Goal: Transaction & Acquisition: Purchase product/service

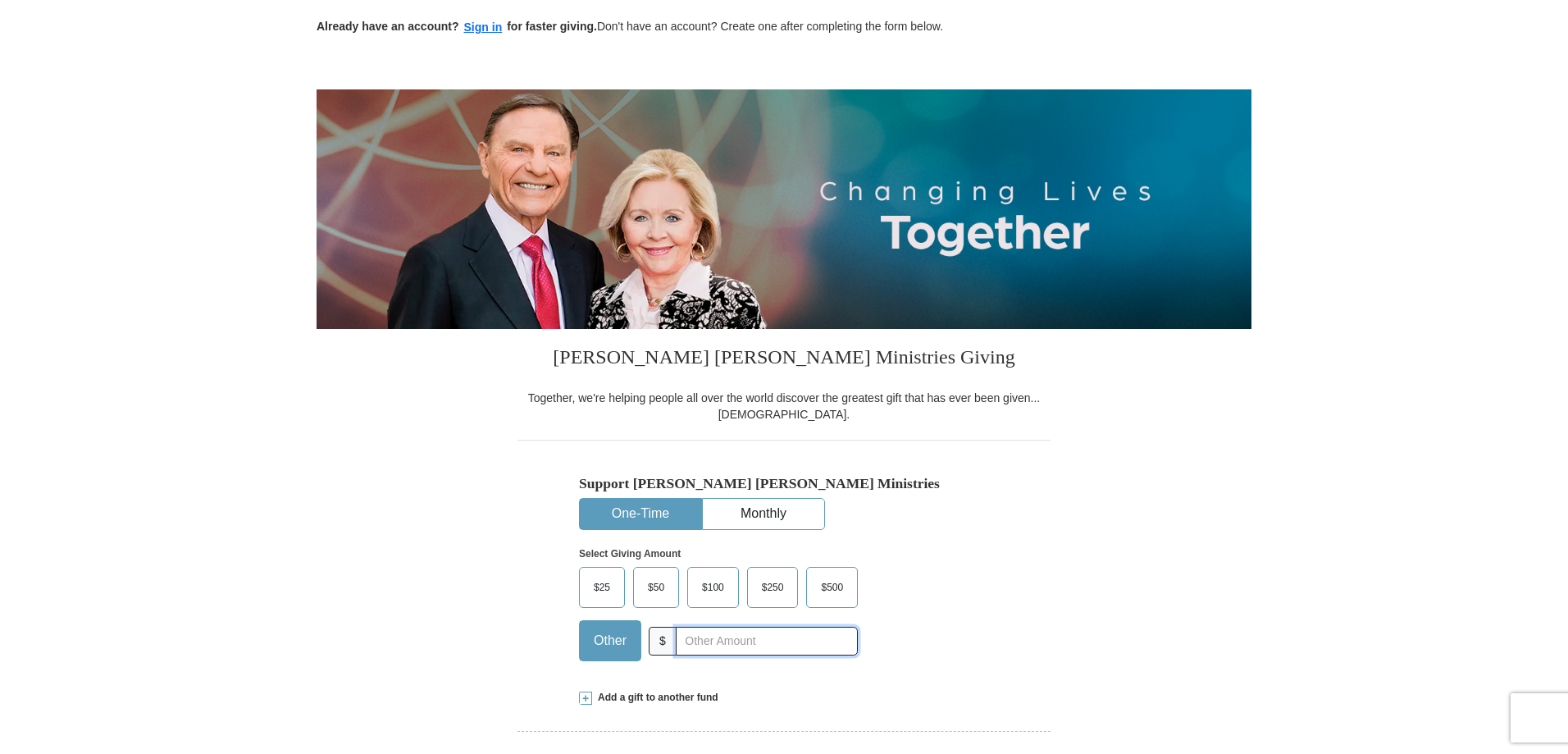
click at [720, 643] on input "text" at bounding box center [767, 641] width 182 height 29
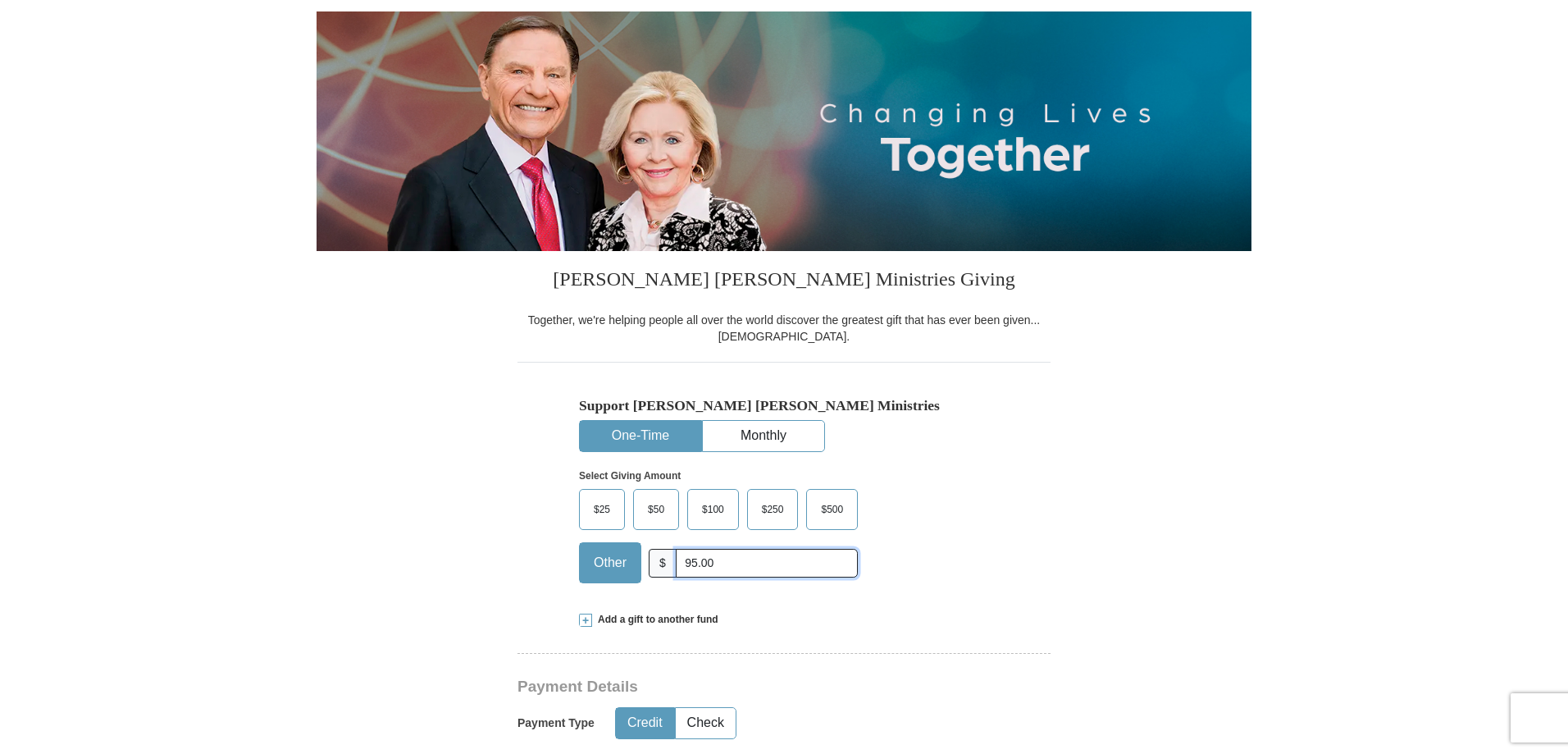
scroll to position [247, 0]
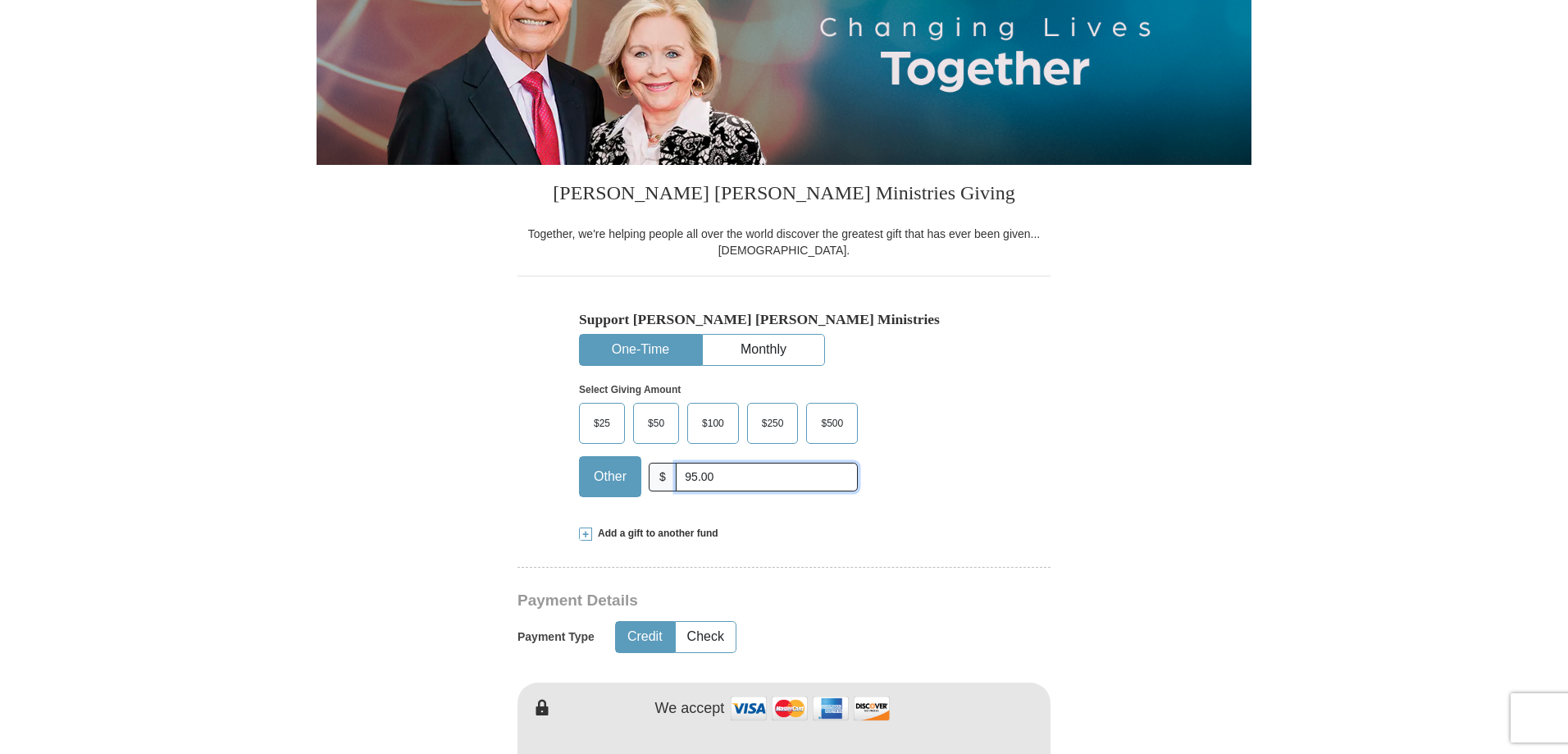
type input "95.00"
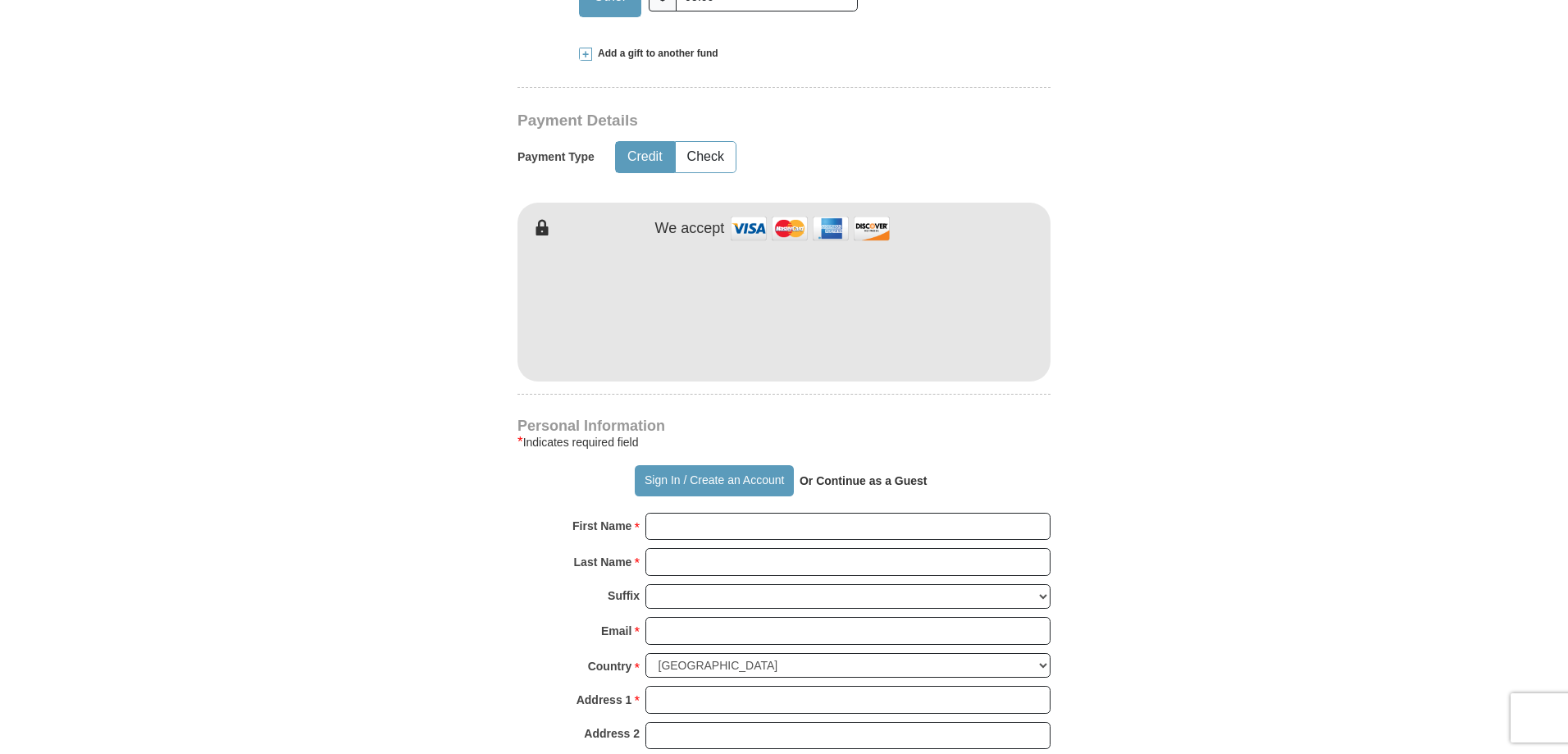
scroll to position [821, 0]
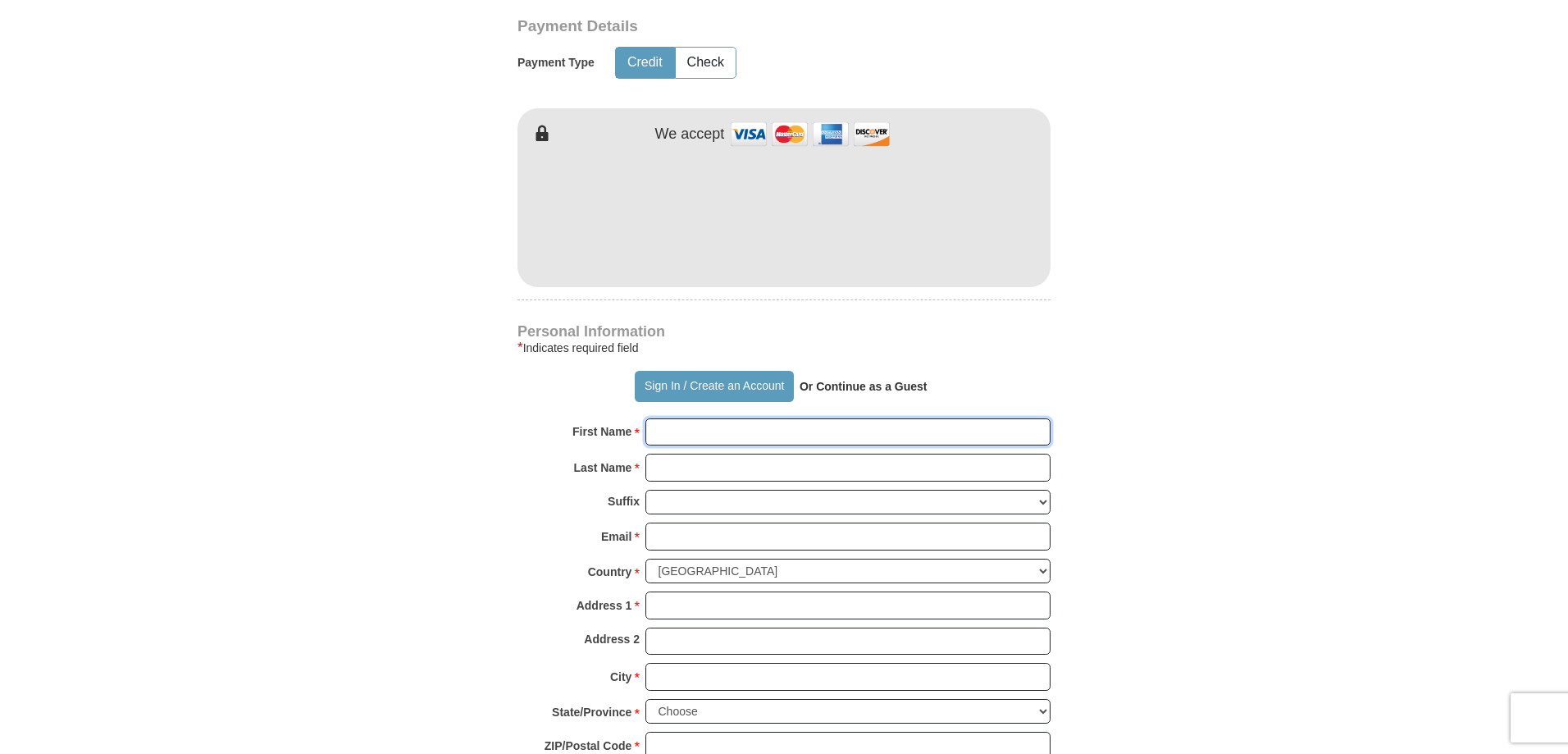
click at [720, 441] on input "First Name *" at bounding box center [848, 431] width 405 height 28
type input "[PERSON_NAME]"
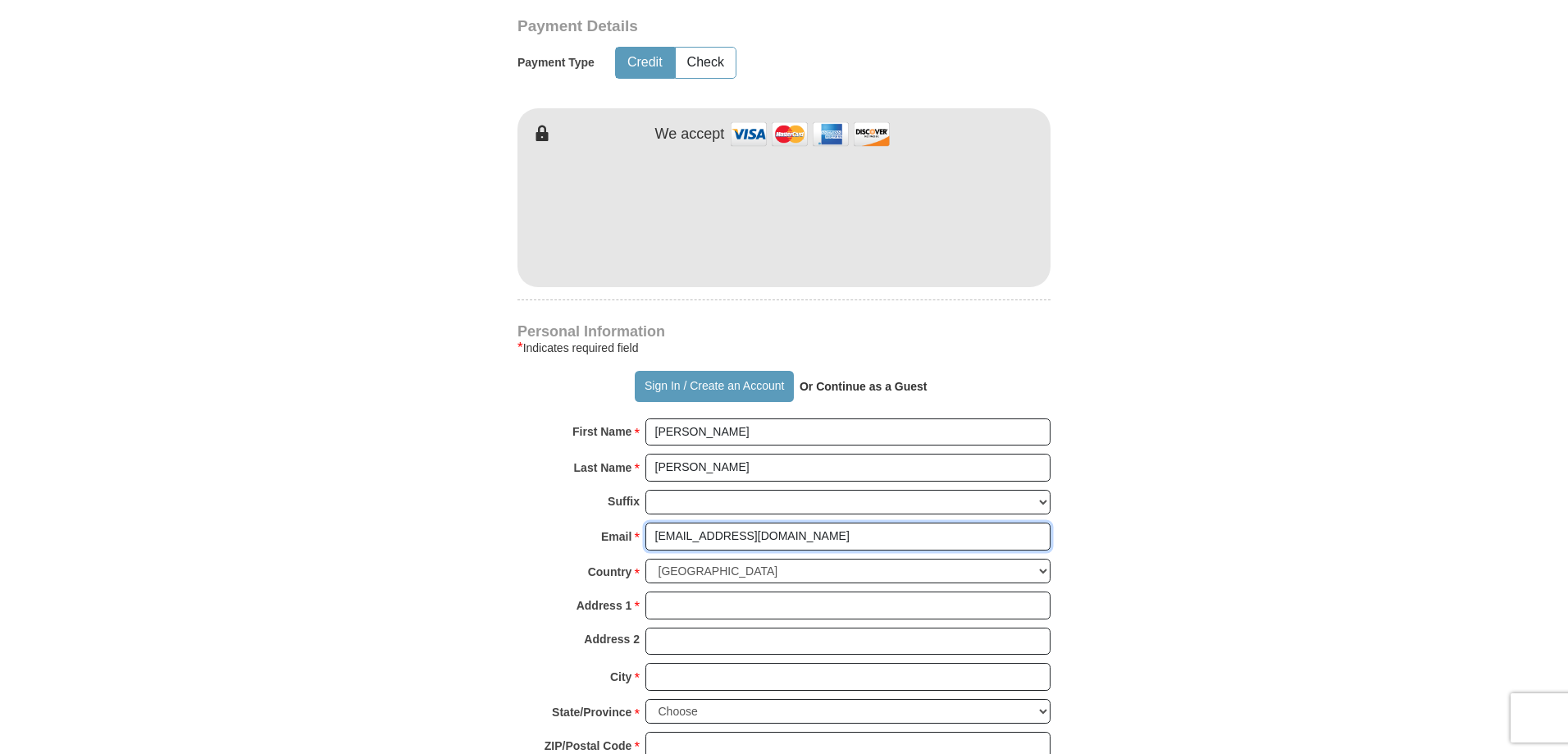
type input "[EMAIL_ADDRESS][DOMAIN_NAME]"
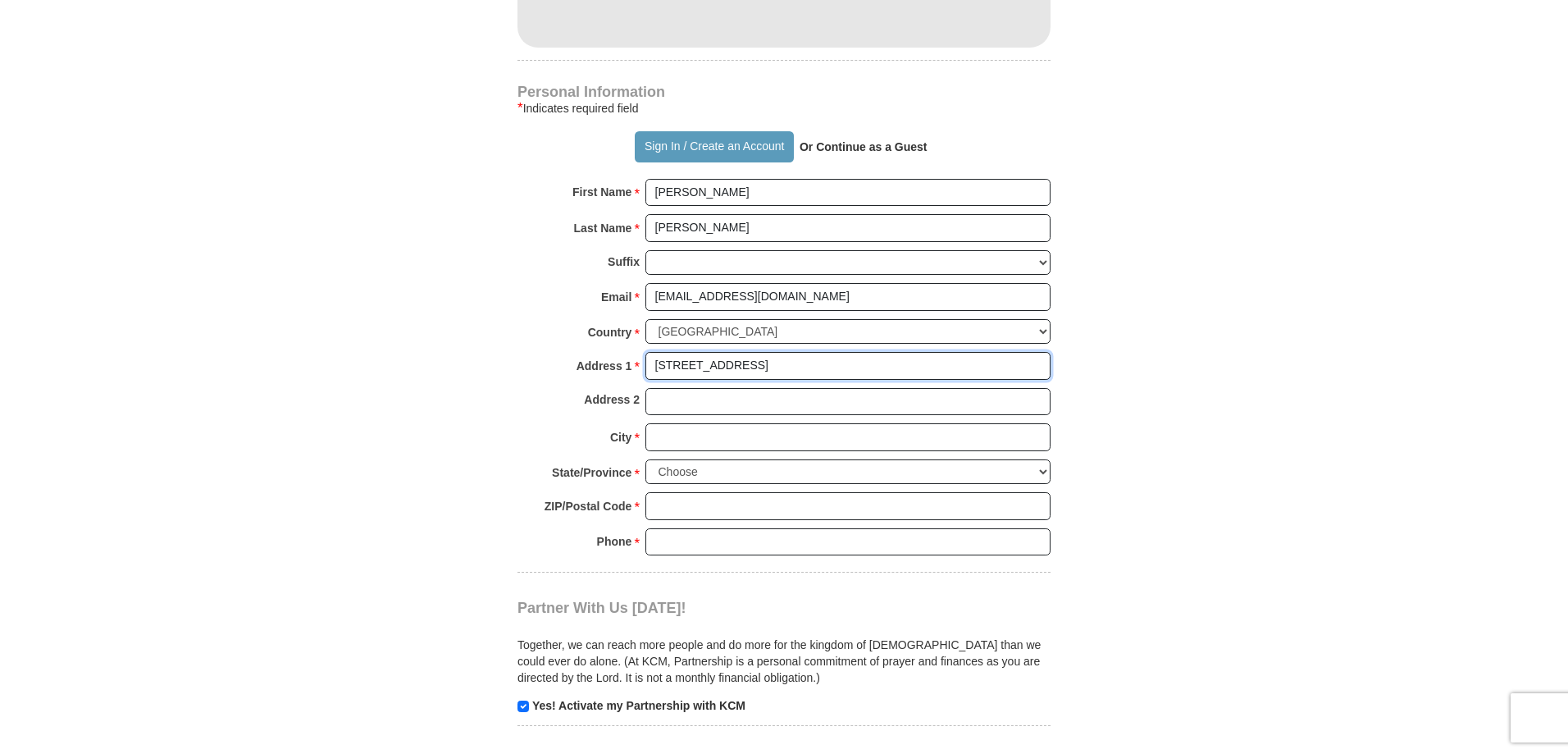
scroll to position [1067, 0]
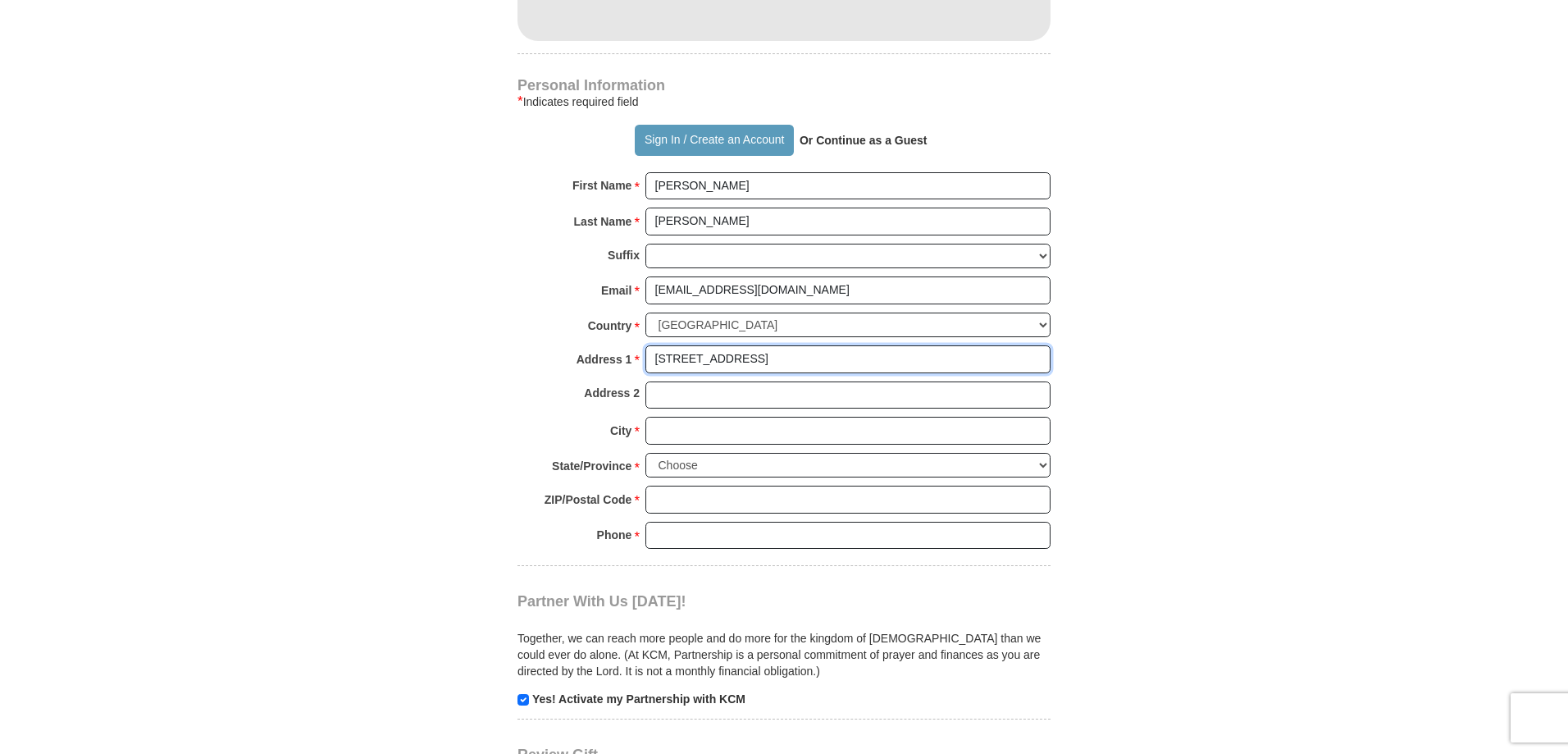
type input "[STREET_ADDRESS]"
click at [727, 431] on input "City *" at bounding box center [848, 431] width 405 height 28
type input "Broken Arrow"
select select "OK"
click at [677, 511] on input "ZIP/Postal Code *" at bounding box center [848, 499] width 405 height 28
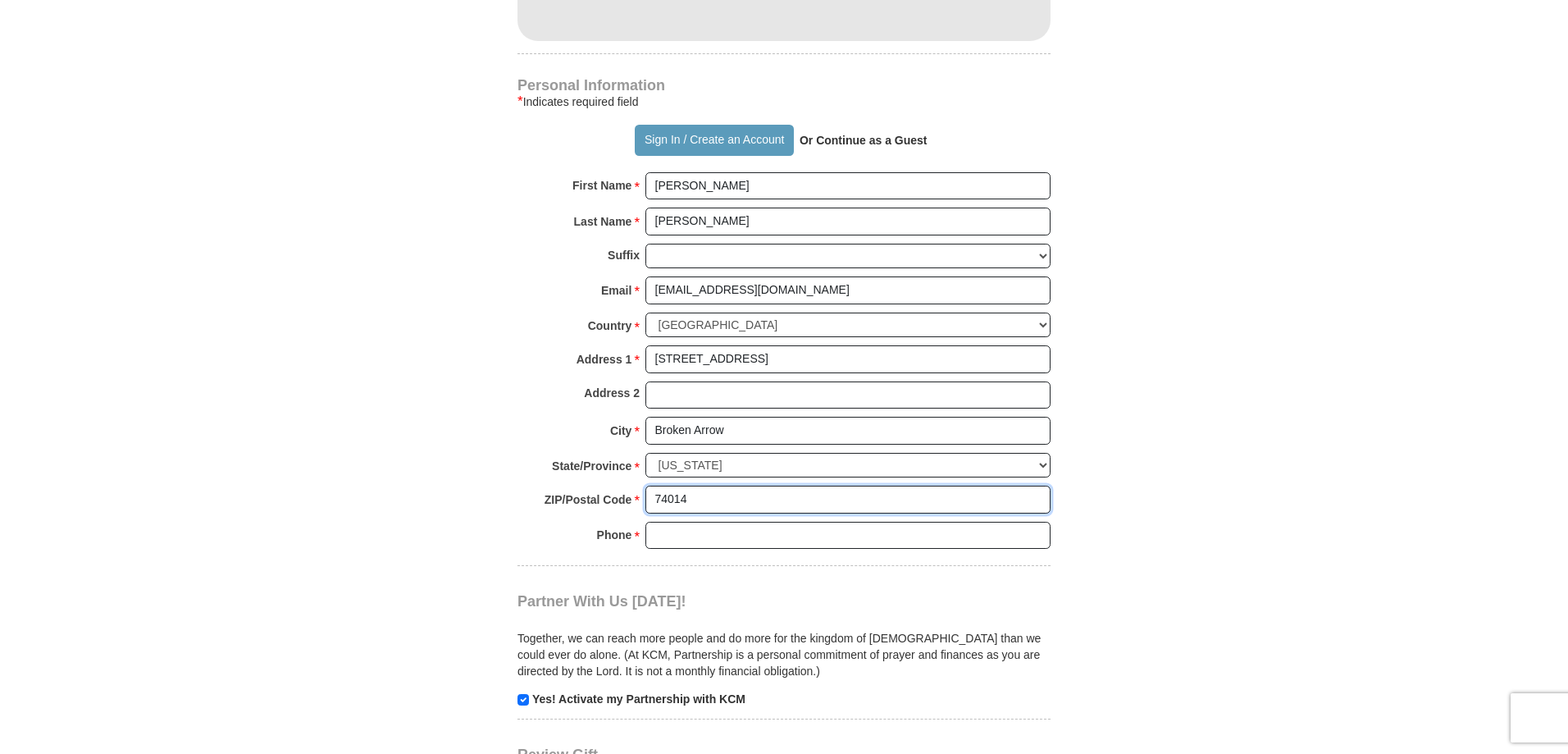
type input "74014"
click at [687, 532] on input "Phone * *" at bounding box center [848, 535] width 405 height 28
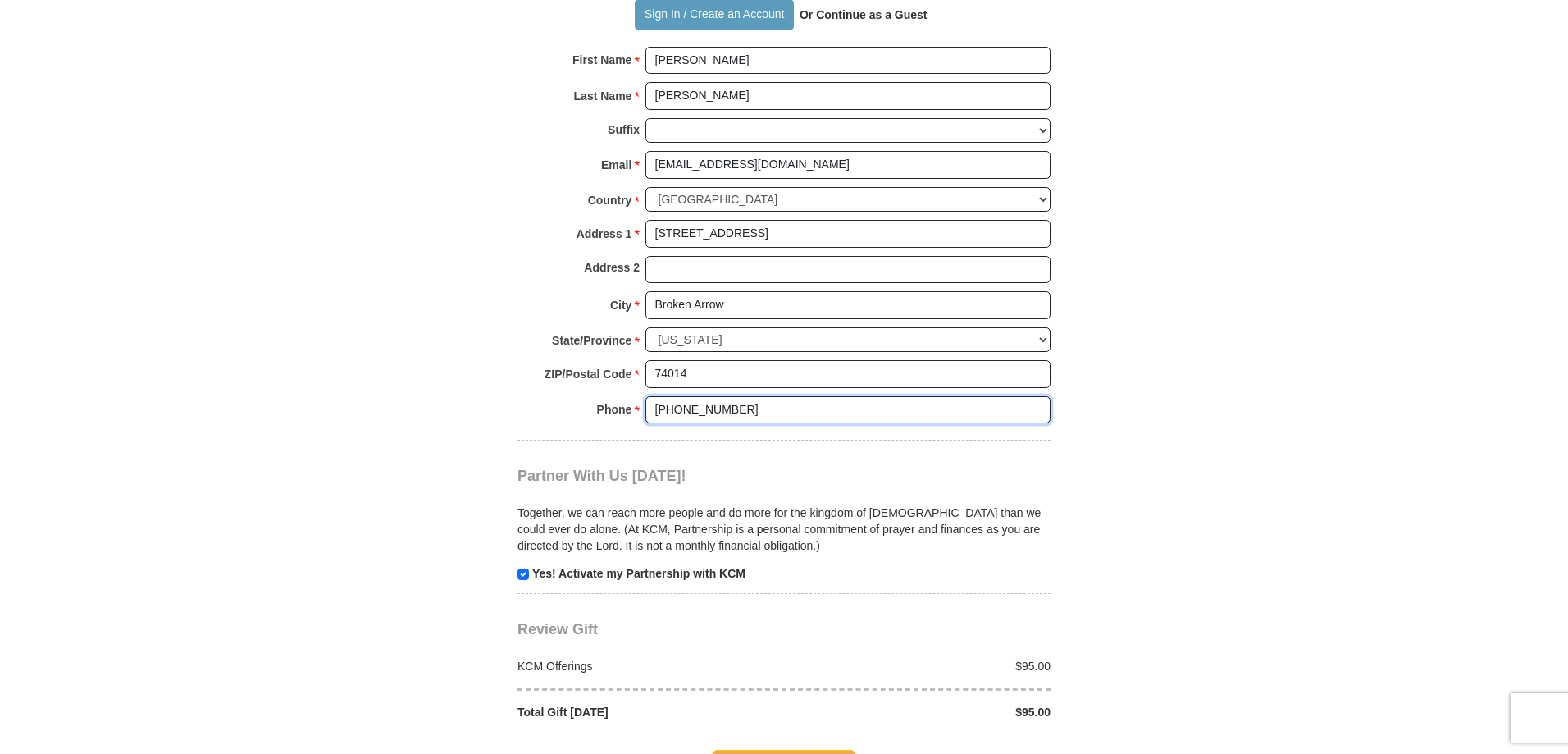
scroll to position [1231, 0]
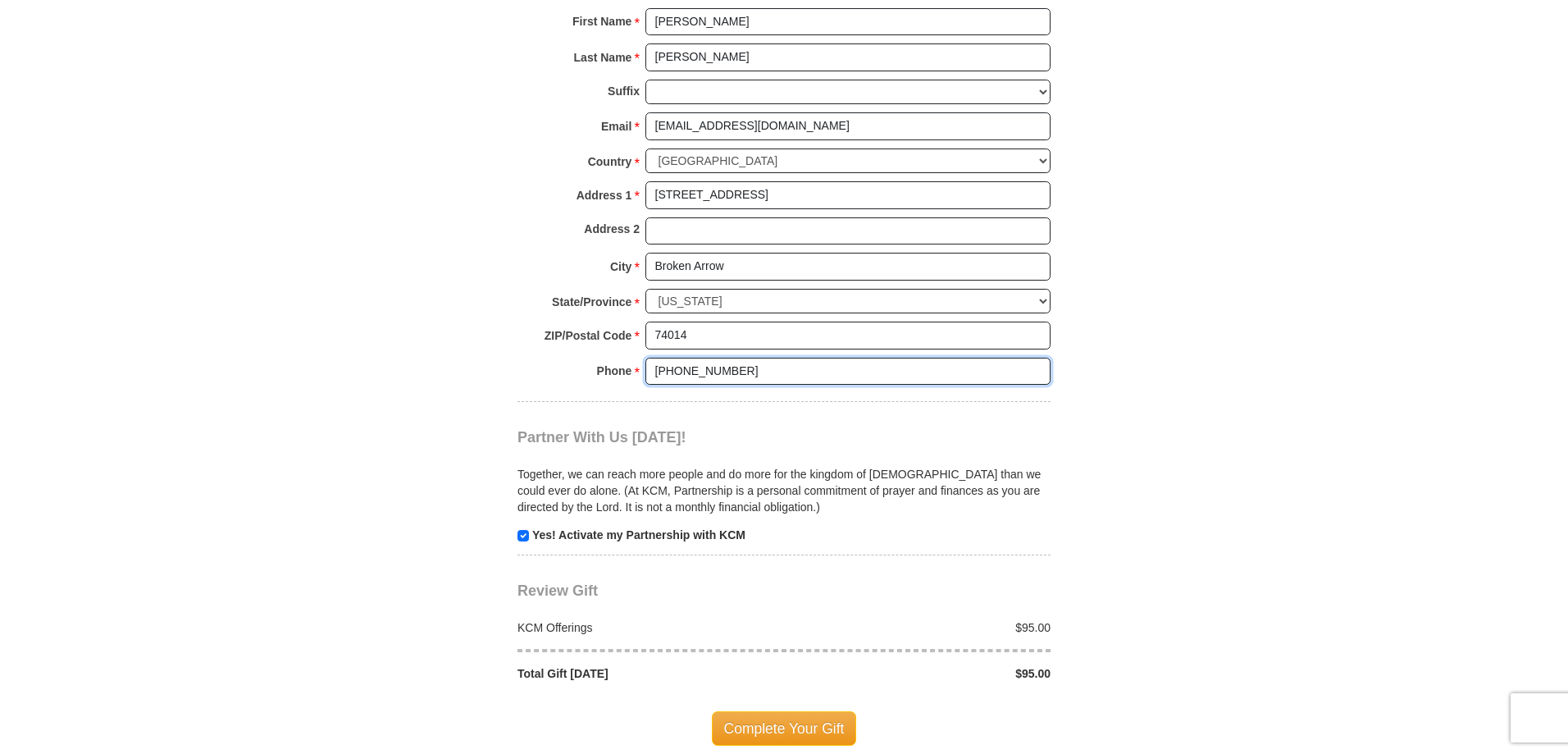
type input "[PHONE_NUMBER]"
click at [524, 534] on input "checkbox" at bounding box center [523, 535] width 12 height 12
checkbox input "false"
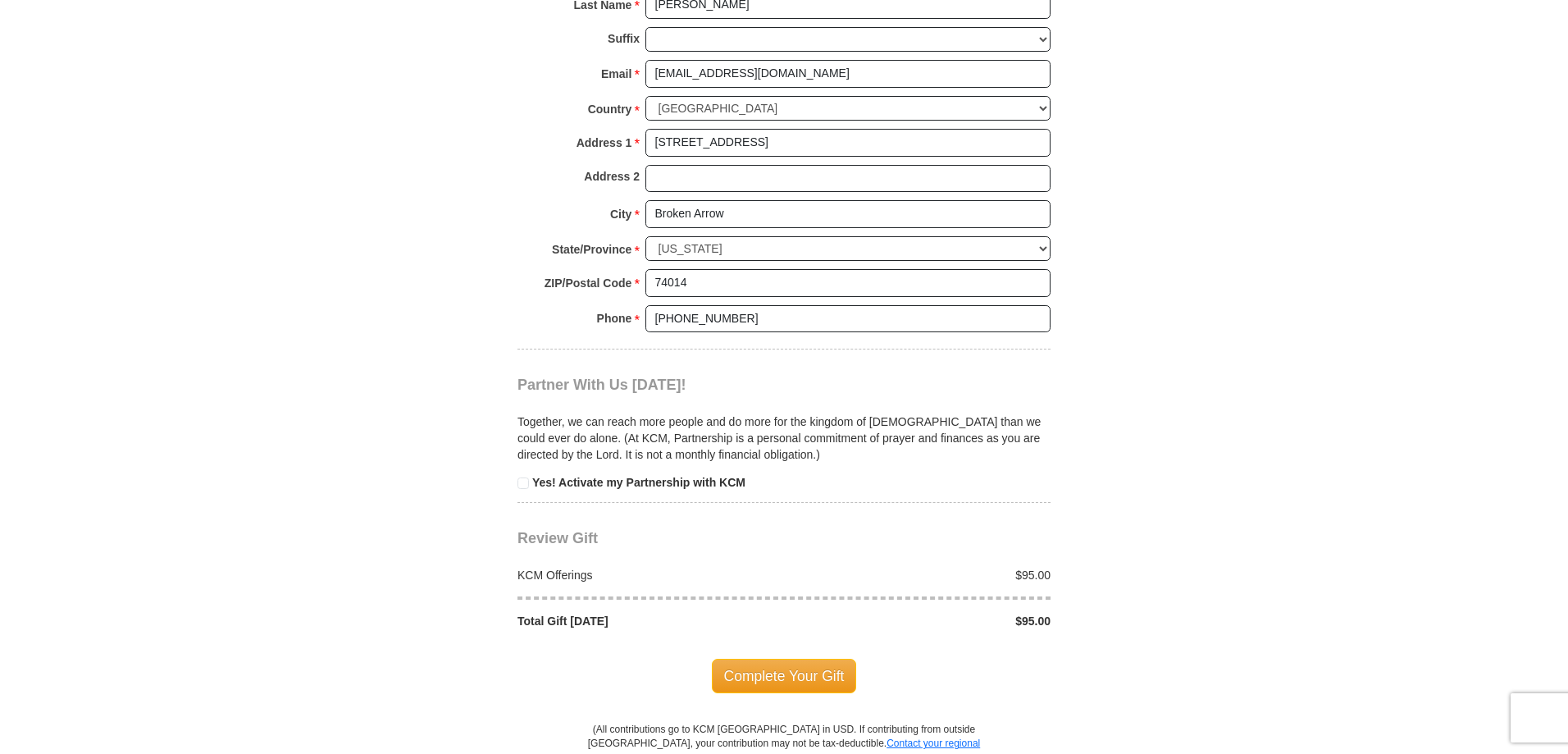
scroll to position [1313, 0]
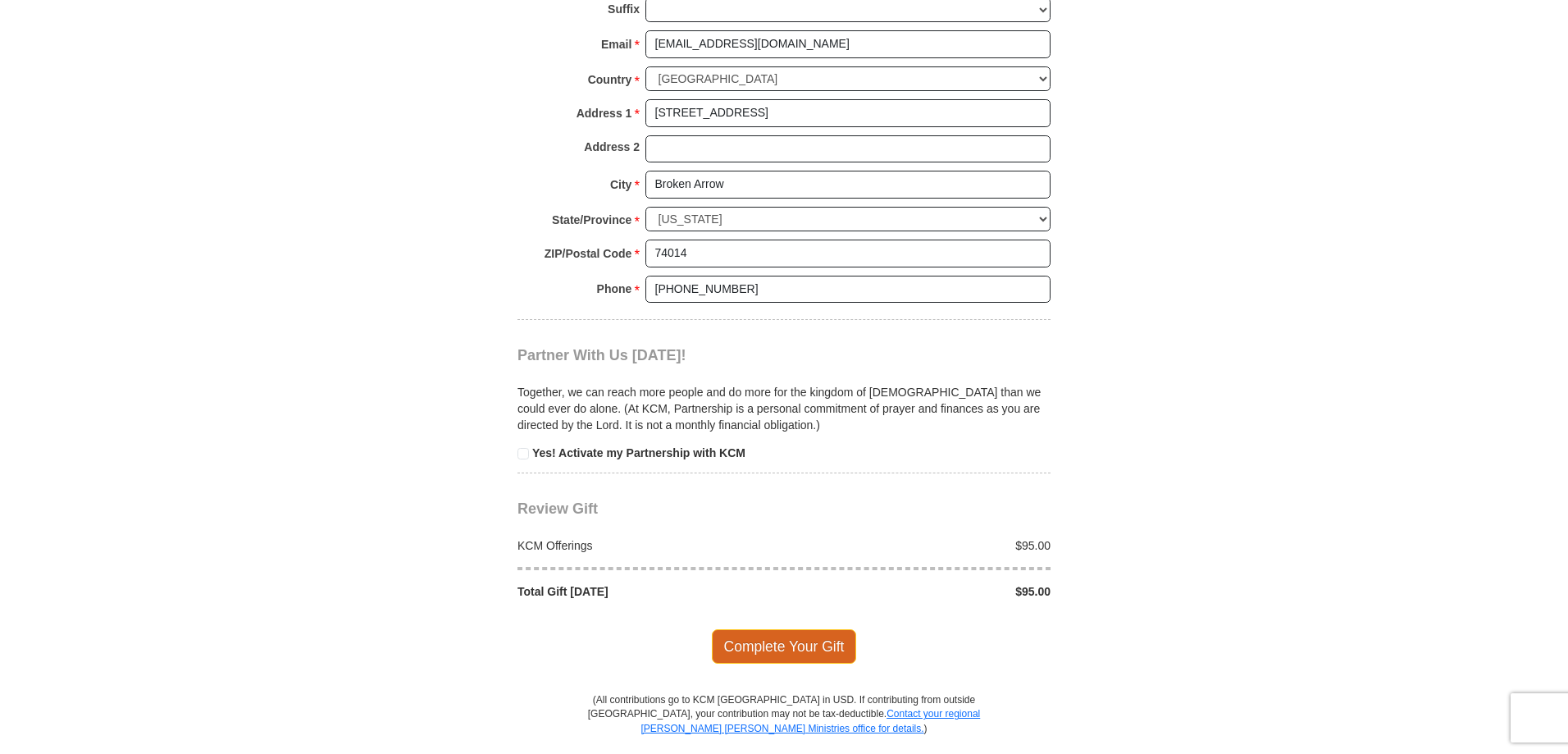
click at [825, 638] on span "Complete Your Gift" at bounding box center [784, 646] width 146 height 35
